Goal: Find specific page/section: Find specific page/section

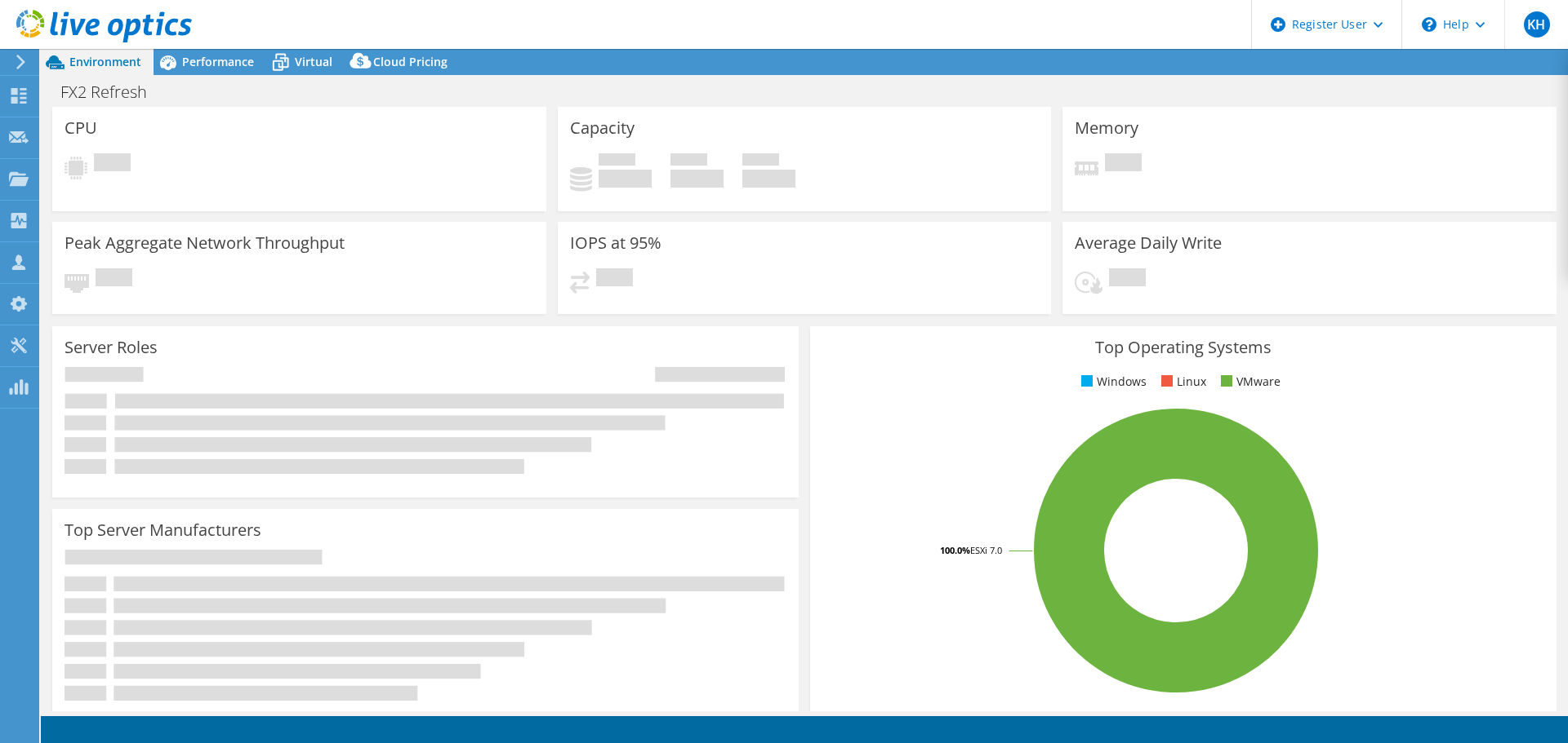
select select "USD"
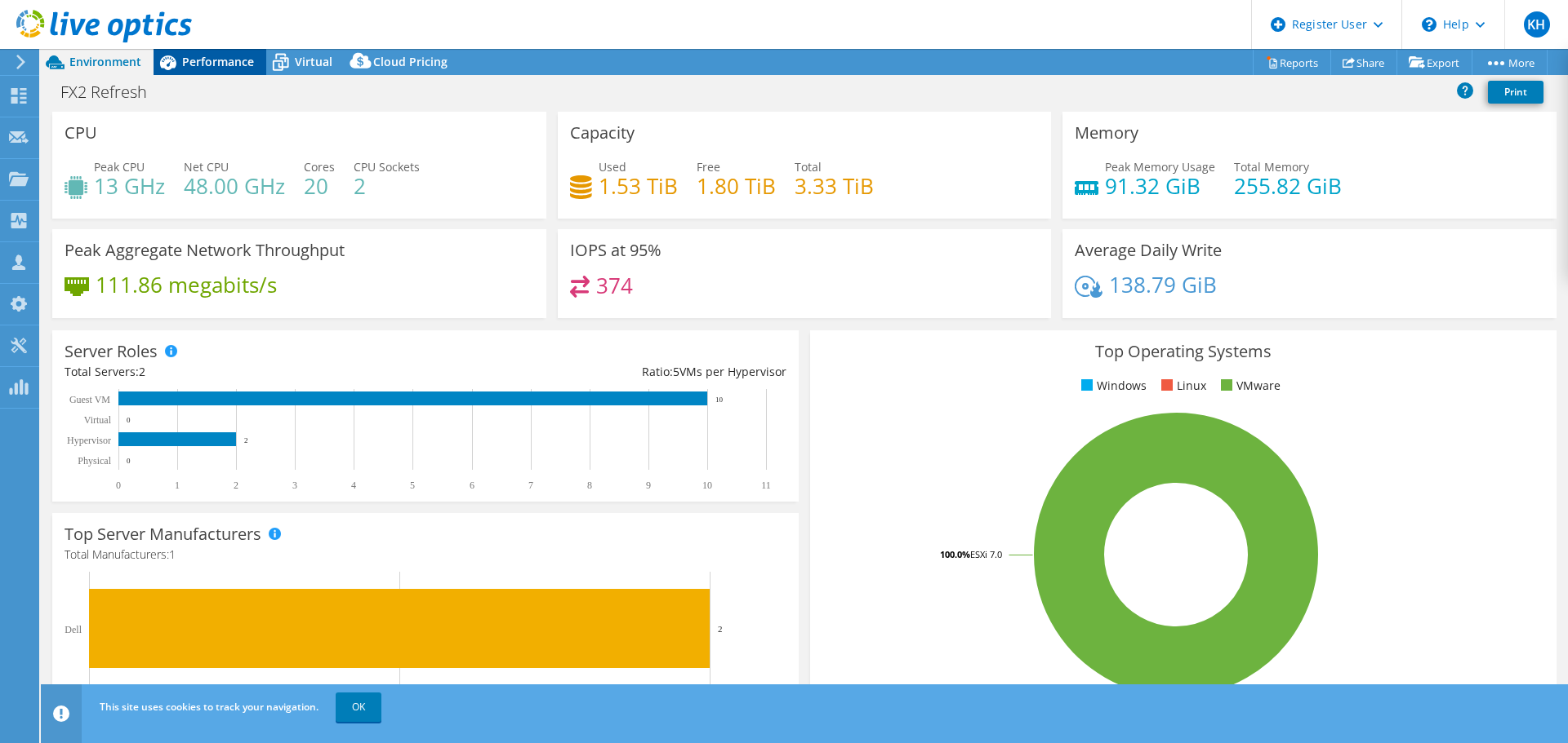
click at [232, 65] on span "Performance" at bounding box center [218, 62] width 72 height 16
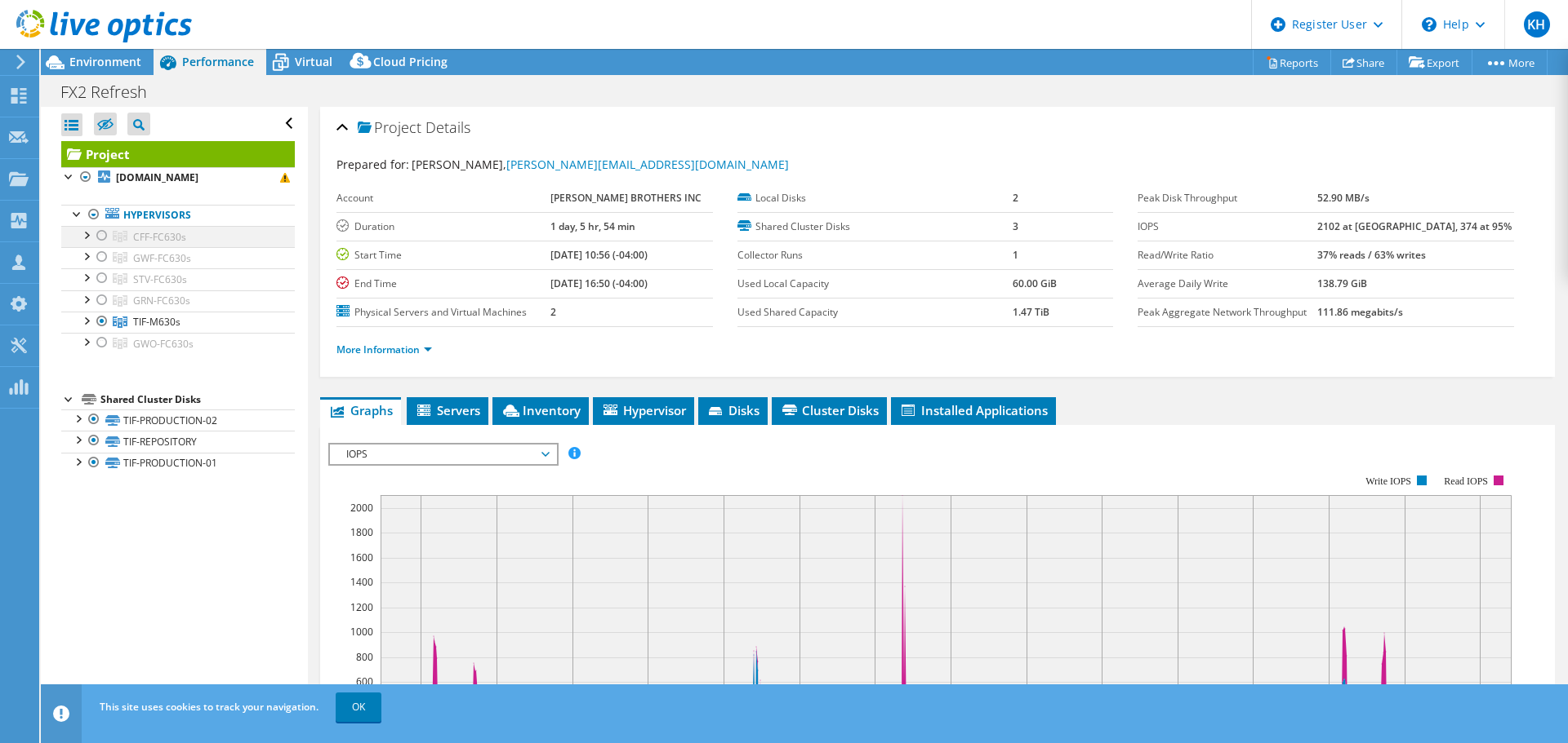
click at [86, 228] on div at bounding box center [86, 234] width 17 height 17
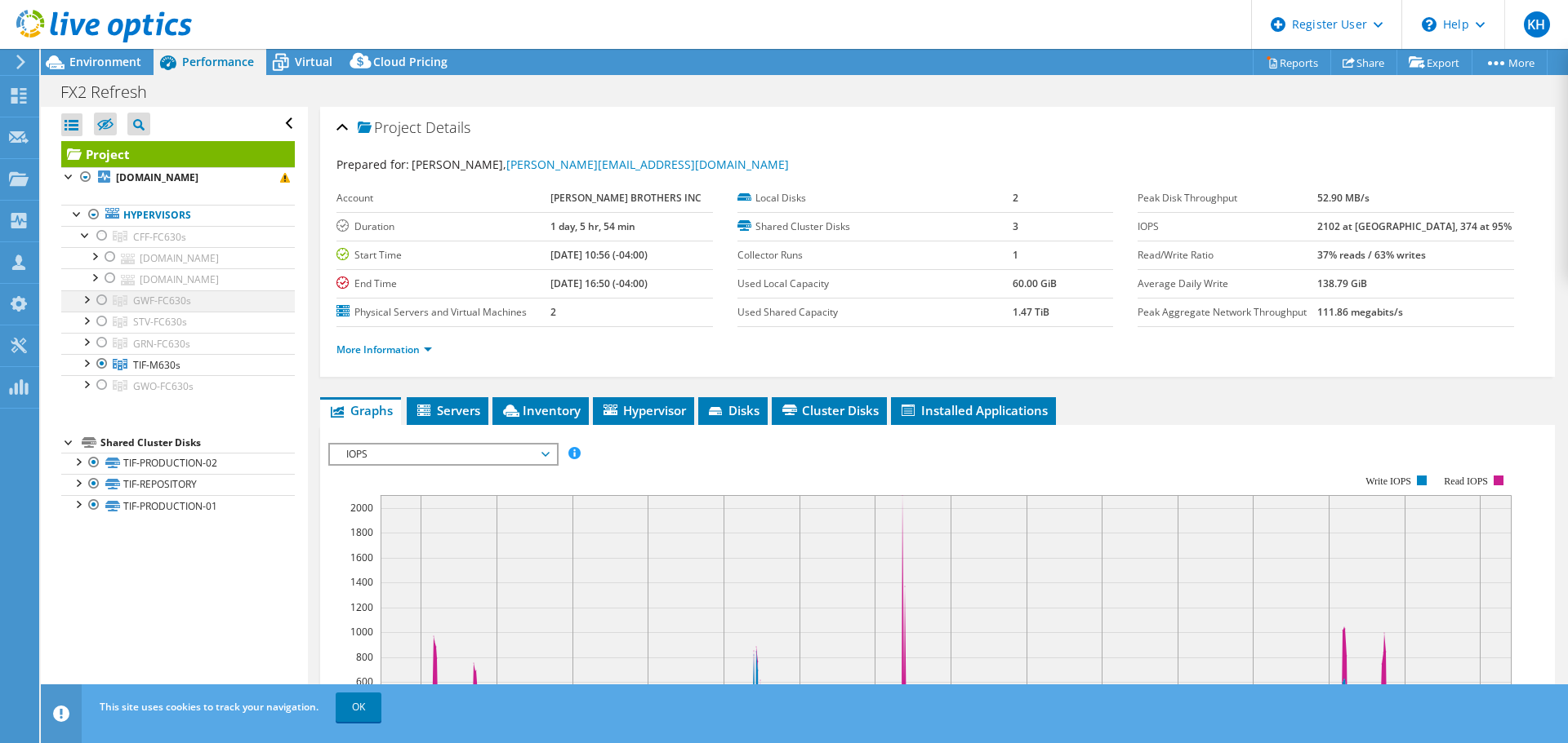
click at [79, 307] on div at bounding box center [86, 298] width 17 height 17
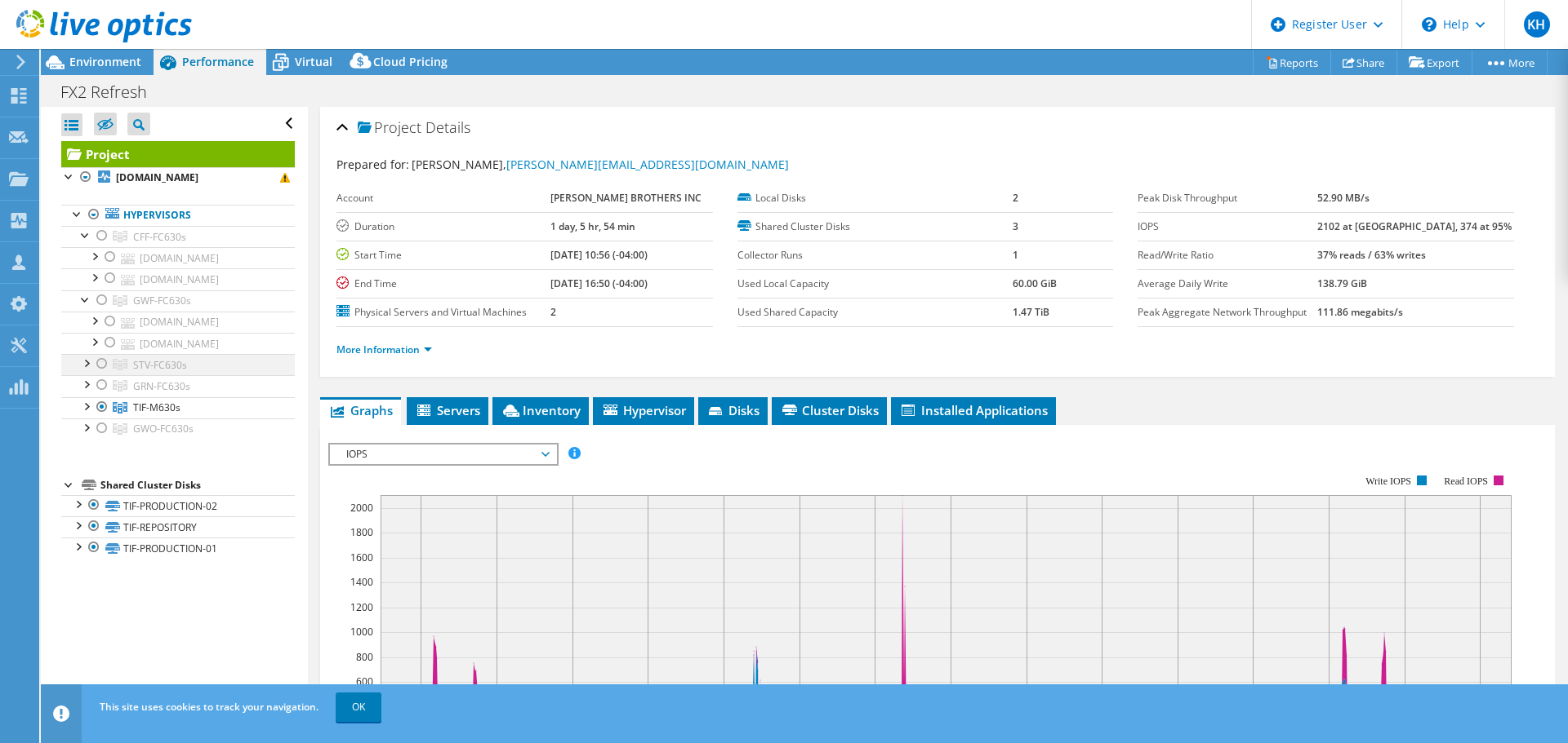
click at [88, 371] on div at bounding box center [86, 362] width 17 height 17
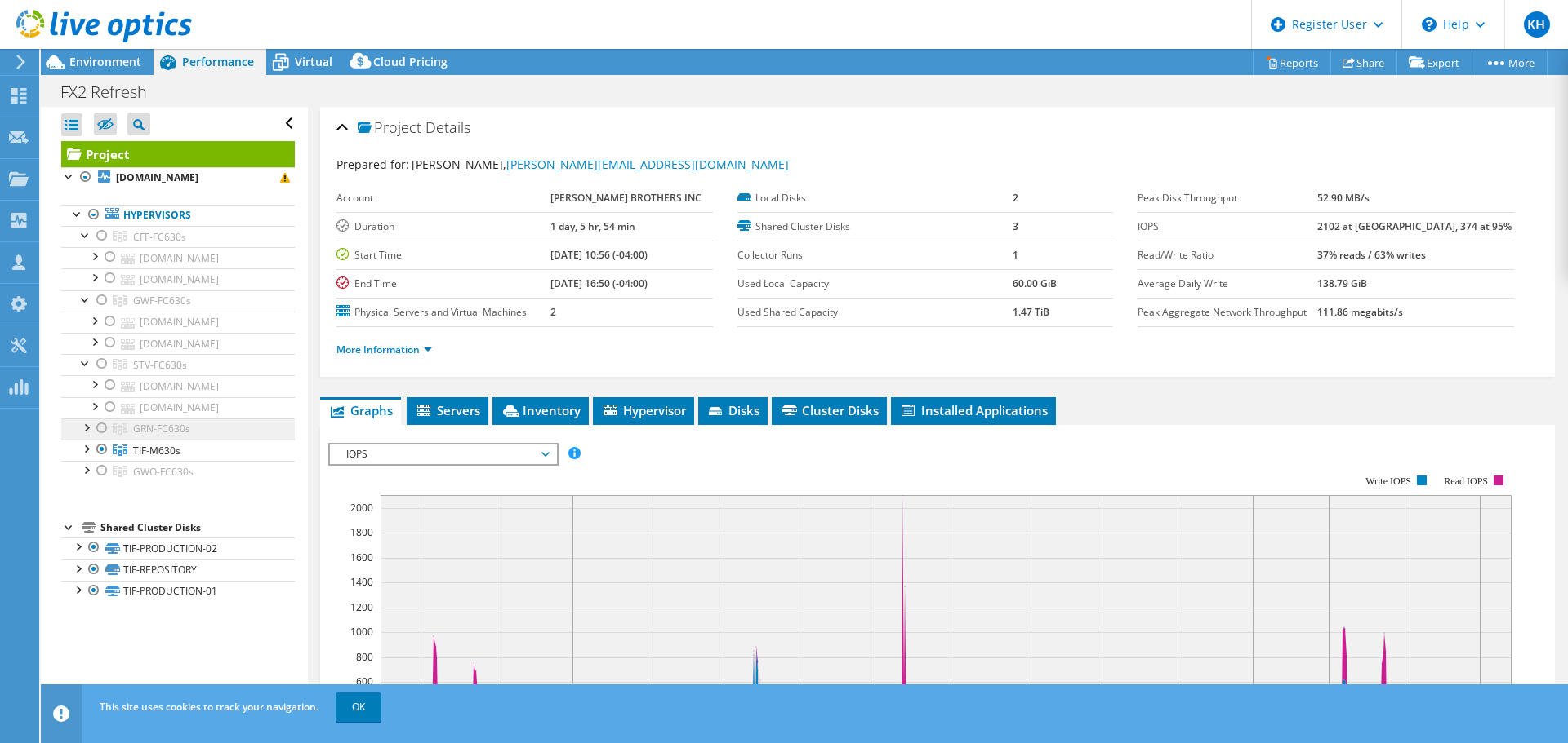
click at [84, 440] on link "GRN-FC630s" at bounding box center [178, 429] width 234 height 21
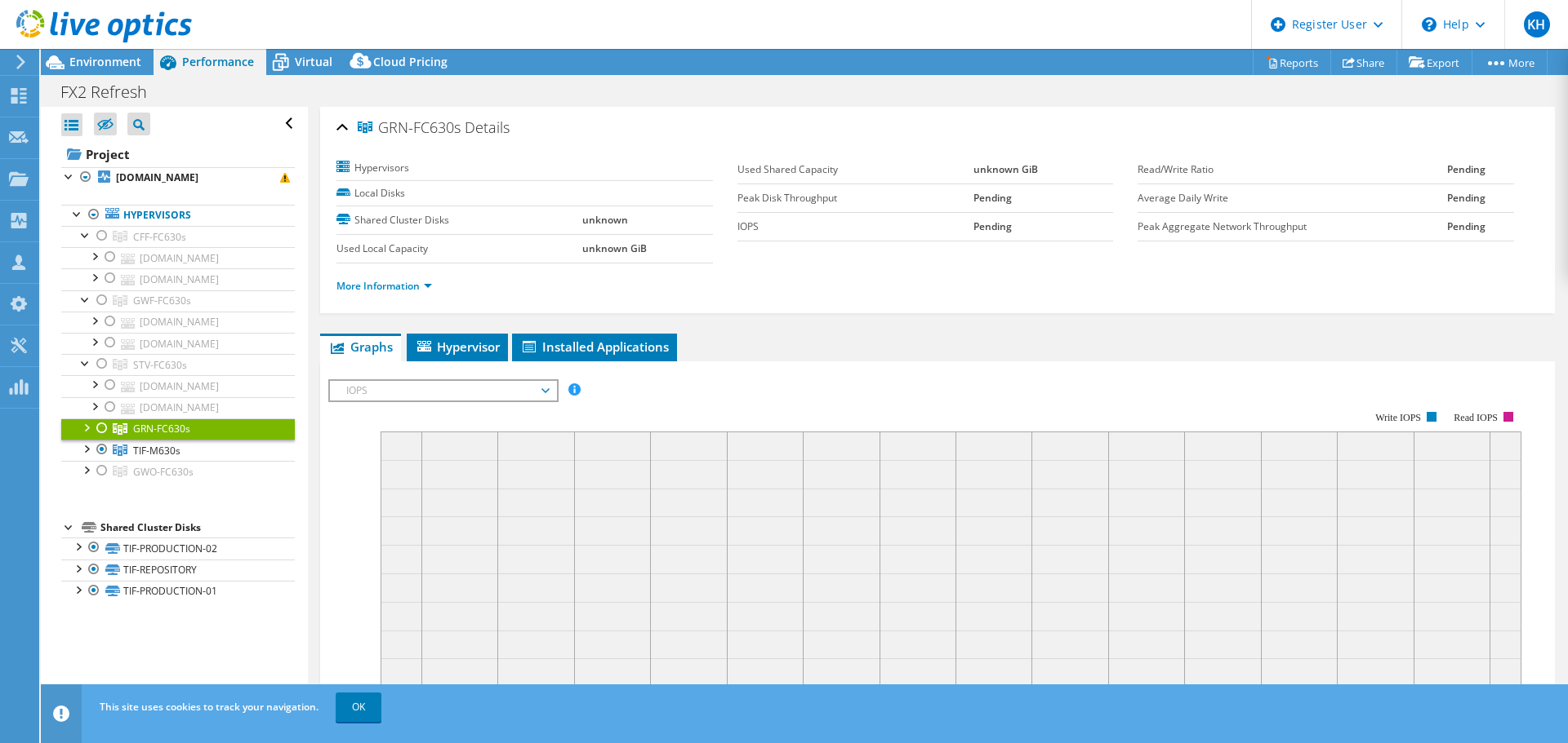
click at [87, 435] on div at bounding box center [86, 426] width 17 height 17
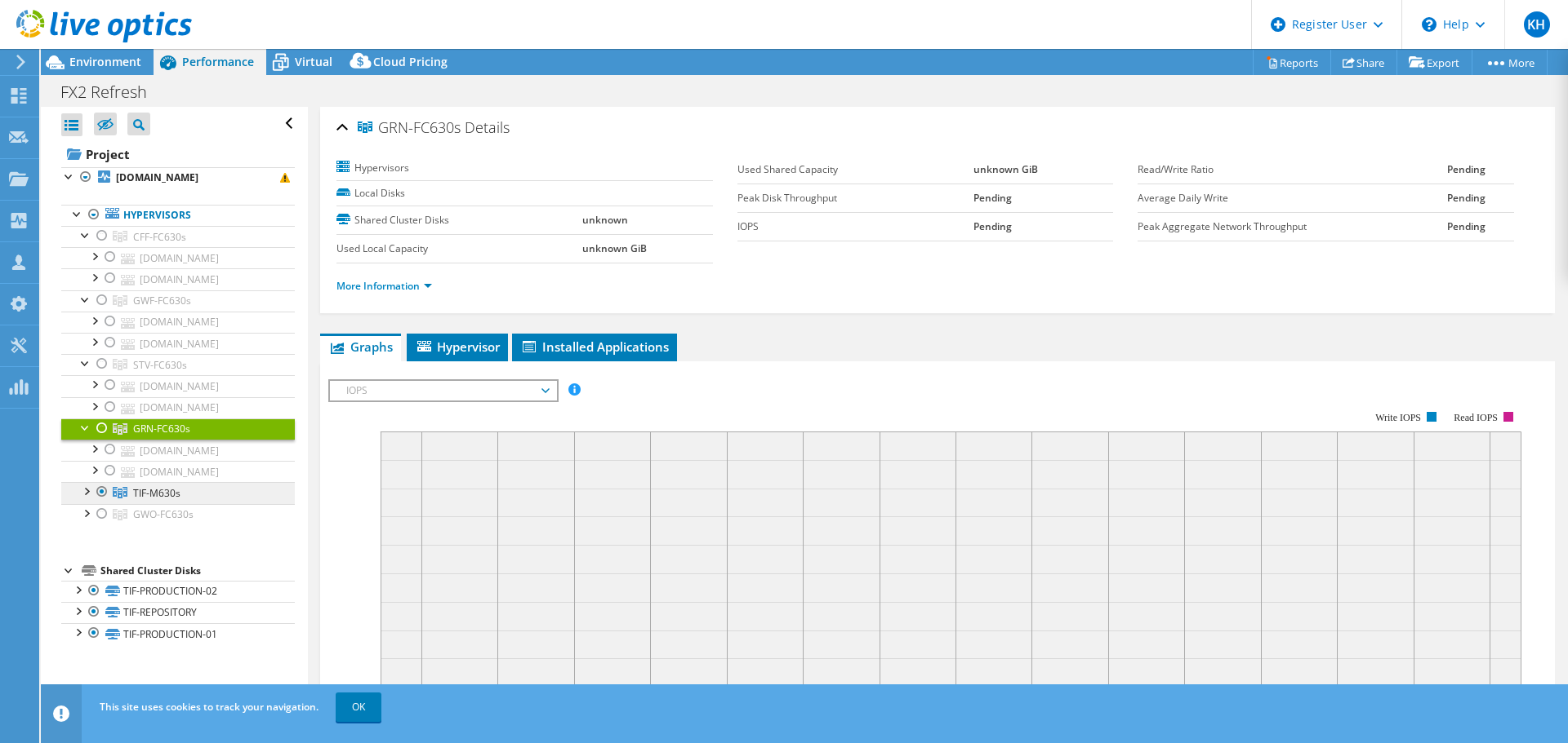
click at [89, 503] on link "TIF-M630s" at bounding box center [178, 493] width 234 height 21
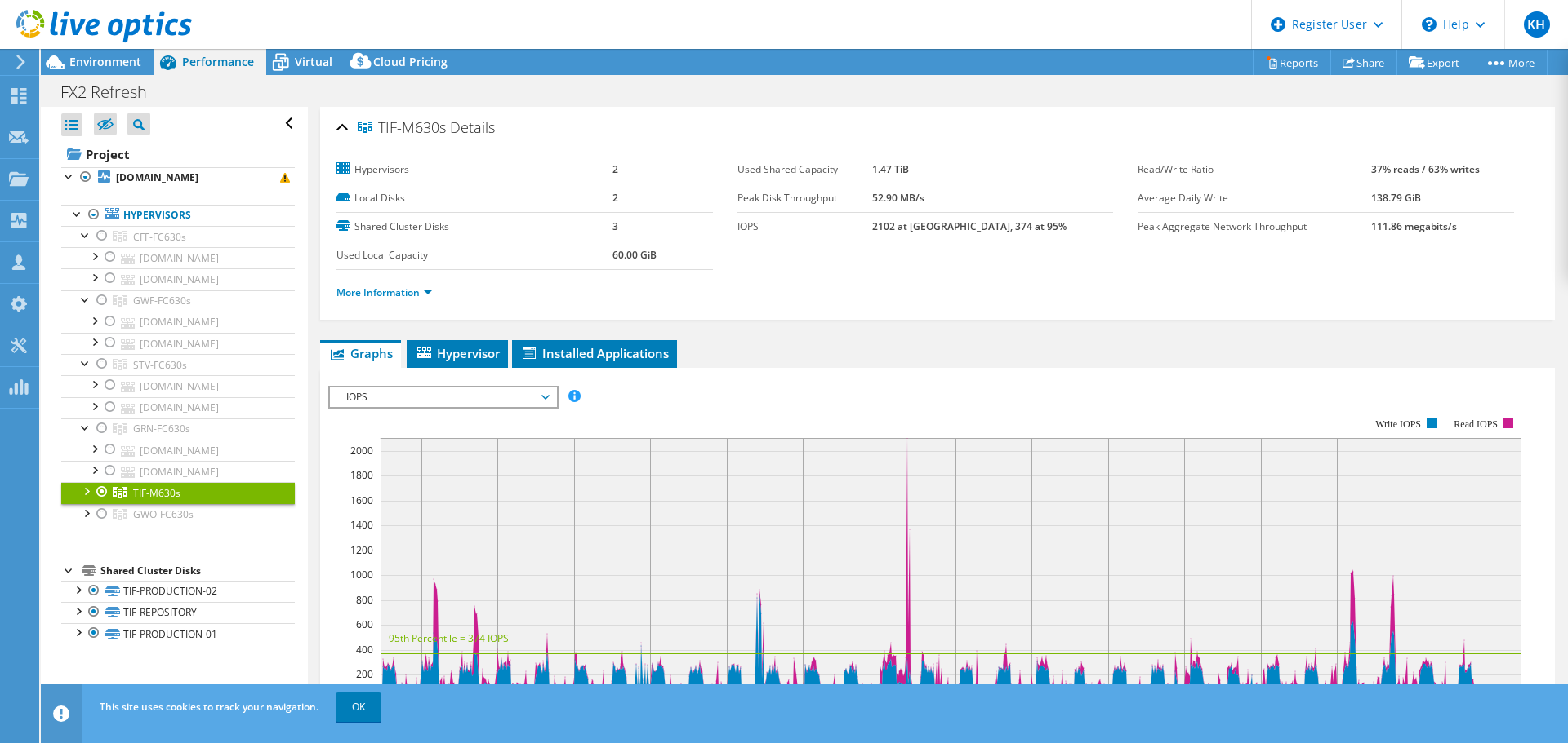
click at [85, 499] on div at bounding box center [86, 490] width 17 height 17
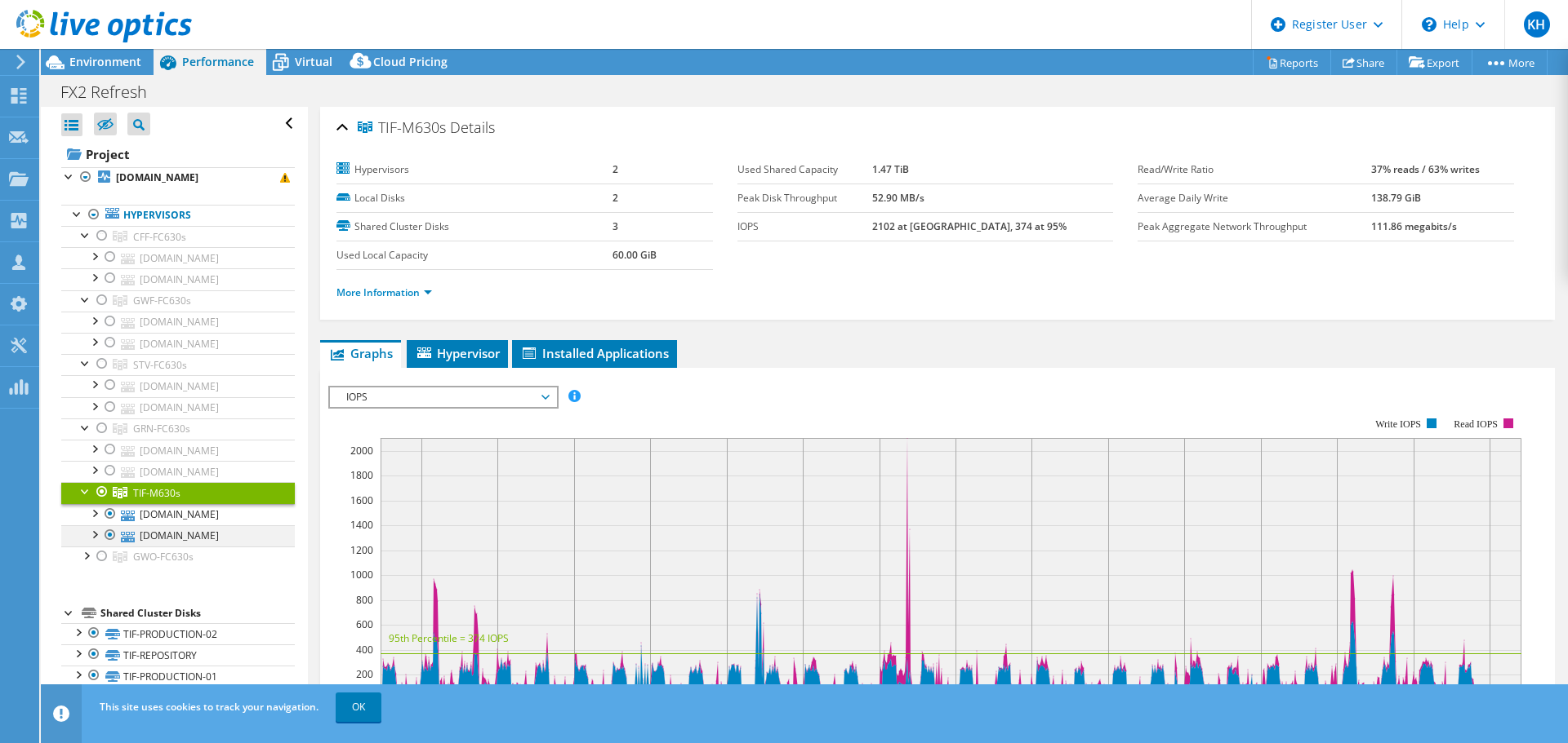
scroll to position [143, 0]
click at [85, 562] on div at bounding box center [86, 555] width 17 height 17
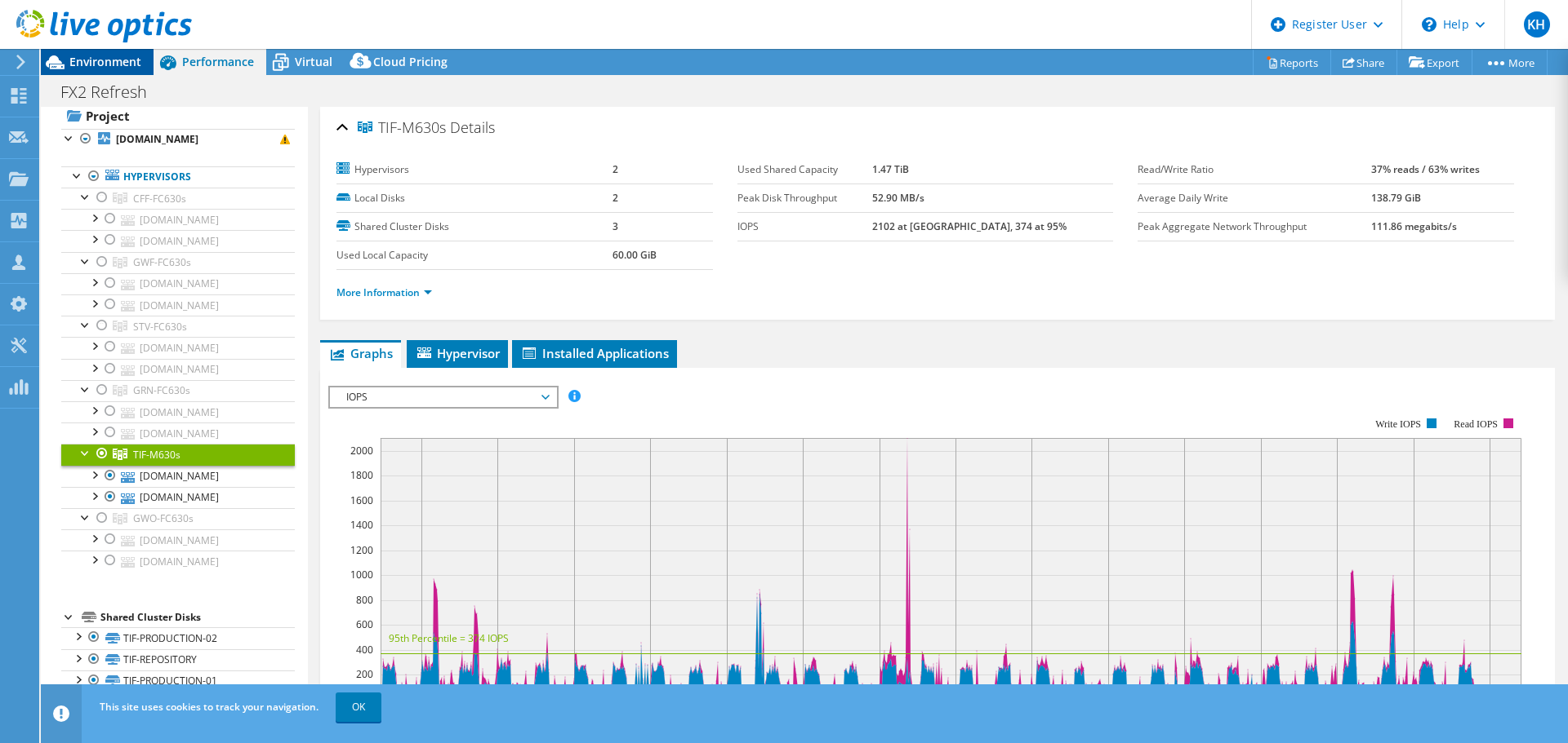
click at [102, 61] on span "Environment" at bounding box center [106, 62] width 72 height 16
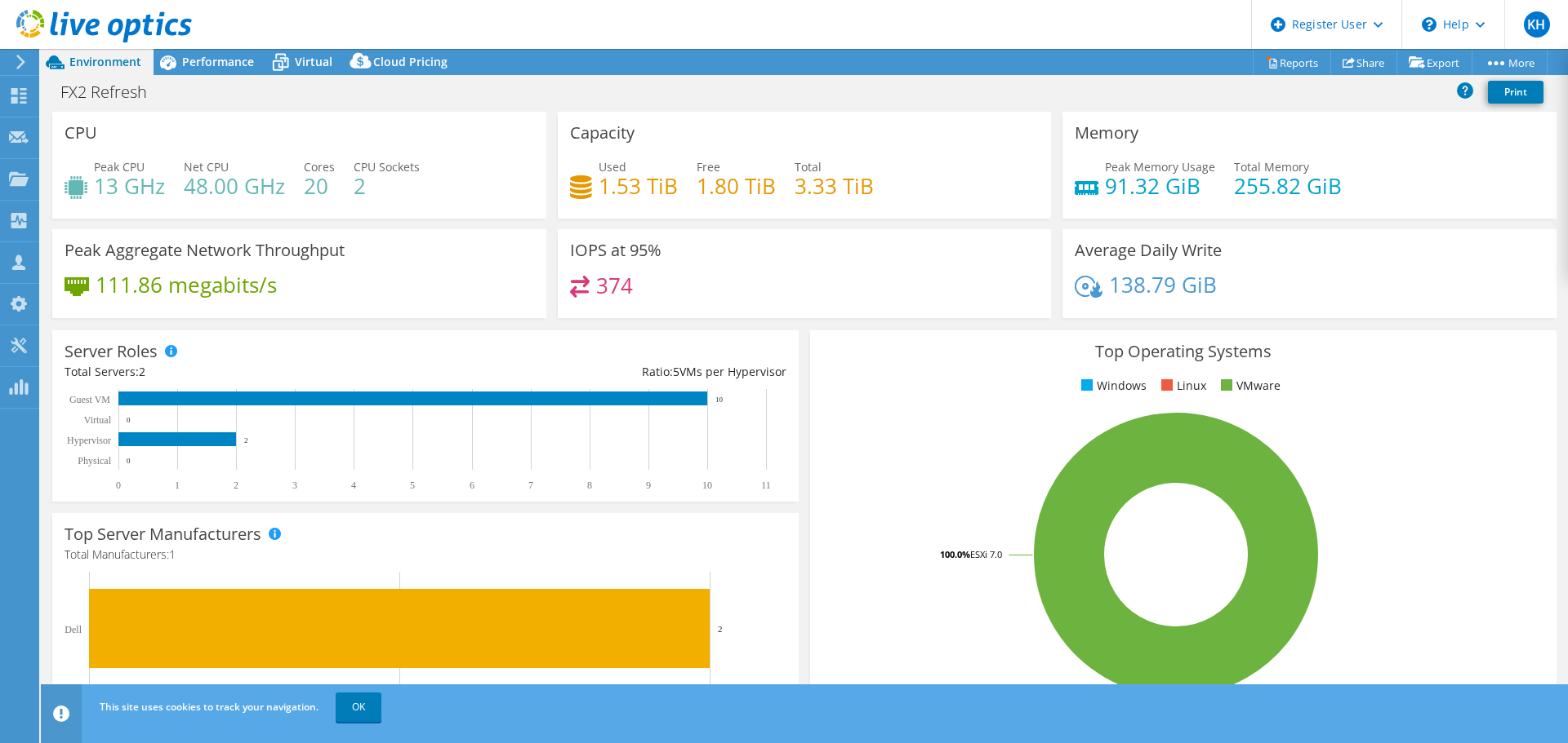
scroll to position [158, 0]
